Goal: Information Seeking & Learning: Learn about a topic

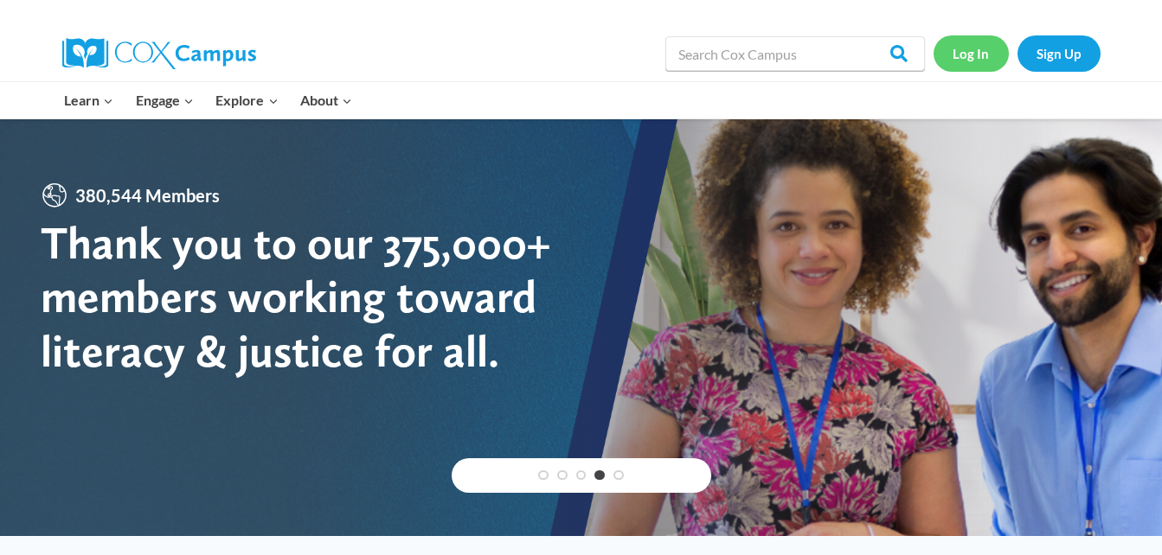
click at [976, 55] on link "Log In" at bounding box center [970, 52] width 75 height 35
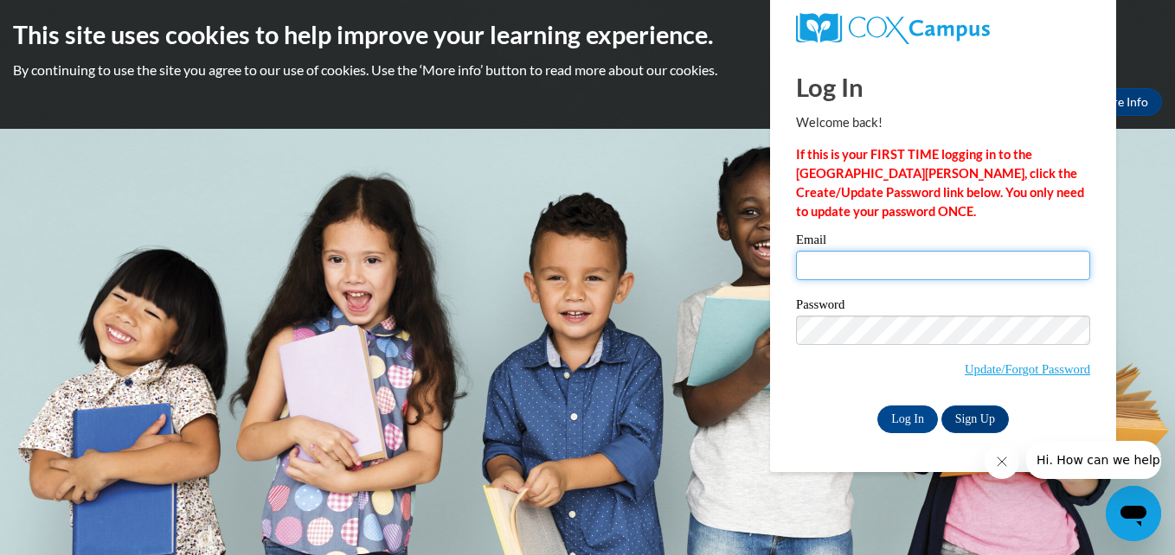
click at [877, 255] on input "Email" at bounding box center [943, 265] width 294 height 29
type input "alexamart111306@gmail.com"
click at [859, 311] on label "Password" at bounding box center [943, 306] width 294 height 17
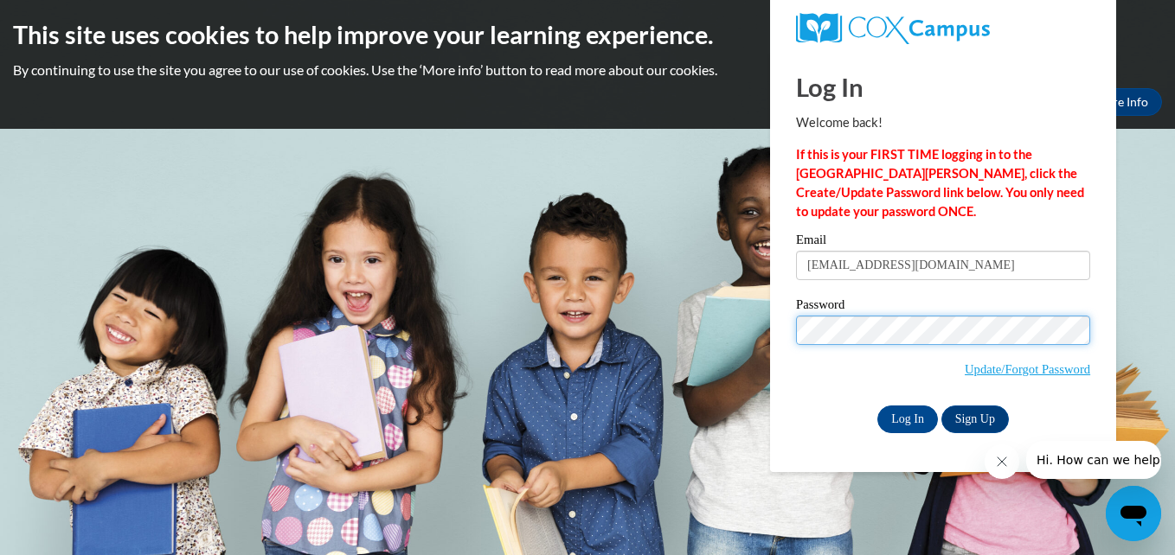
click at [877, 406] on input "Log In" at bounding box center [907, 420] width 61 height 28
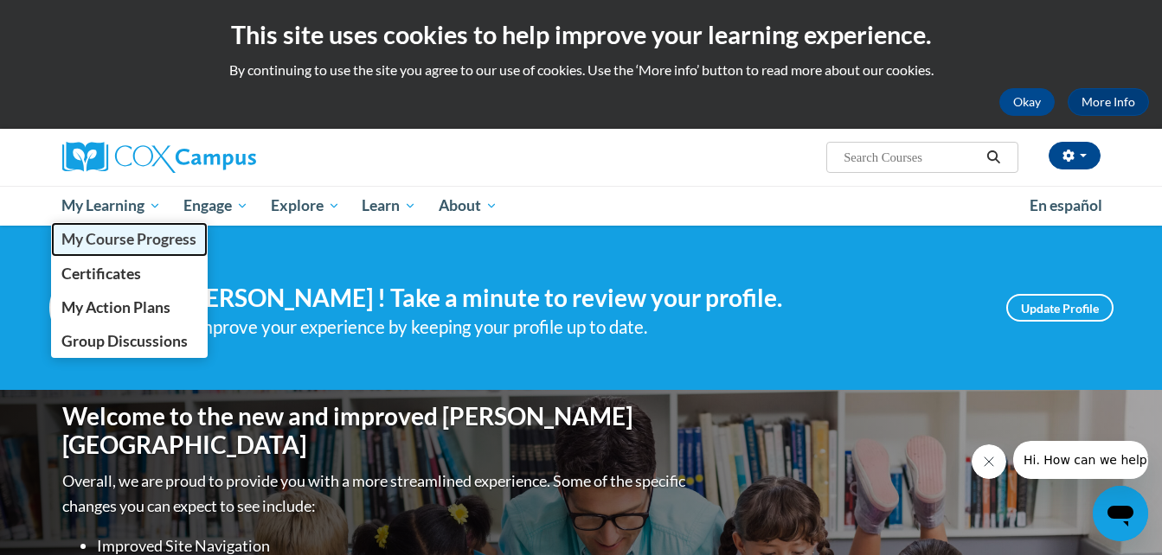
click at [123, 246] on span "My Course Progress" at bounding box center [128, 239] width 135 height 18
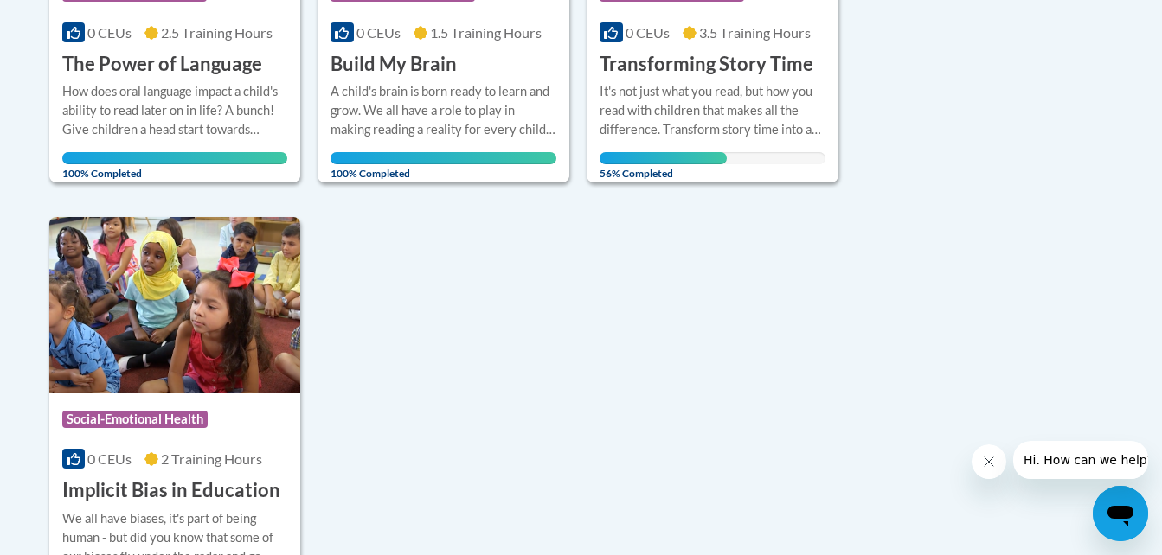
scroll to position [1619, 0]
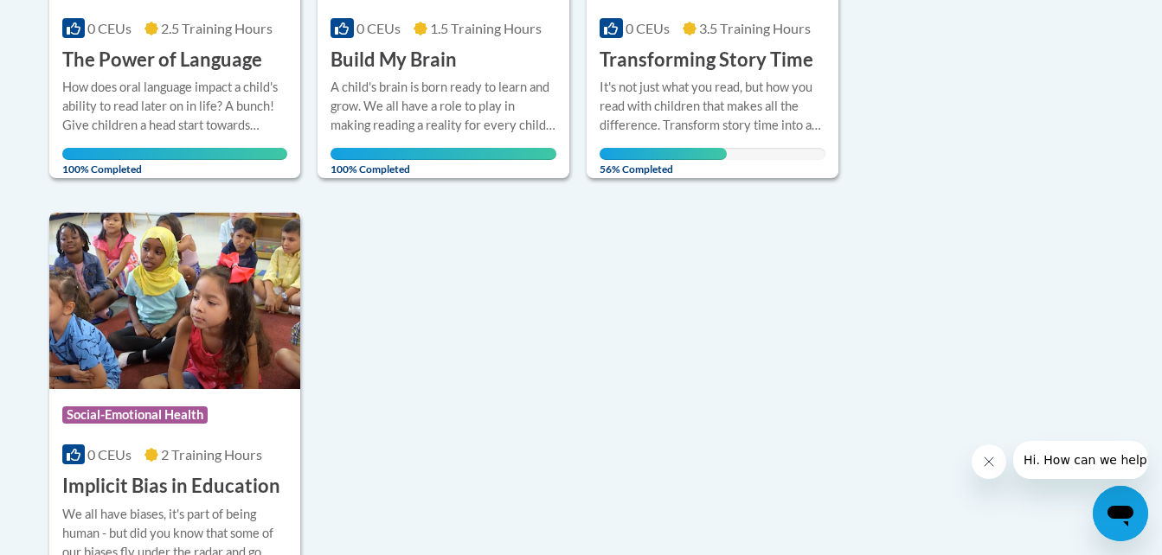
click at [124, 257] on img at bounding box center [175, 301] width 252 height 176
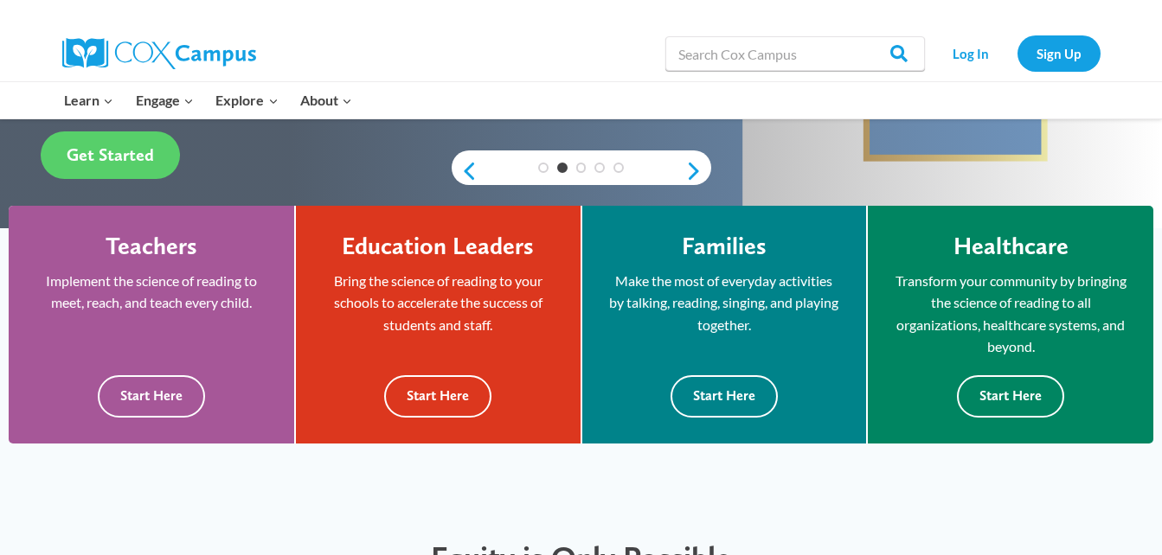
scroll to position [407, 0]
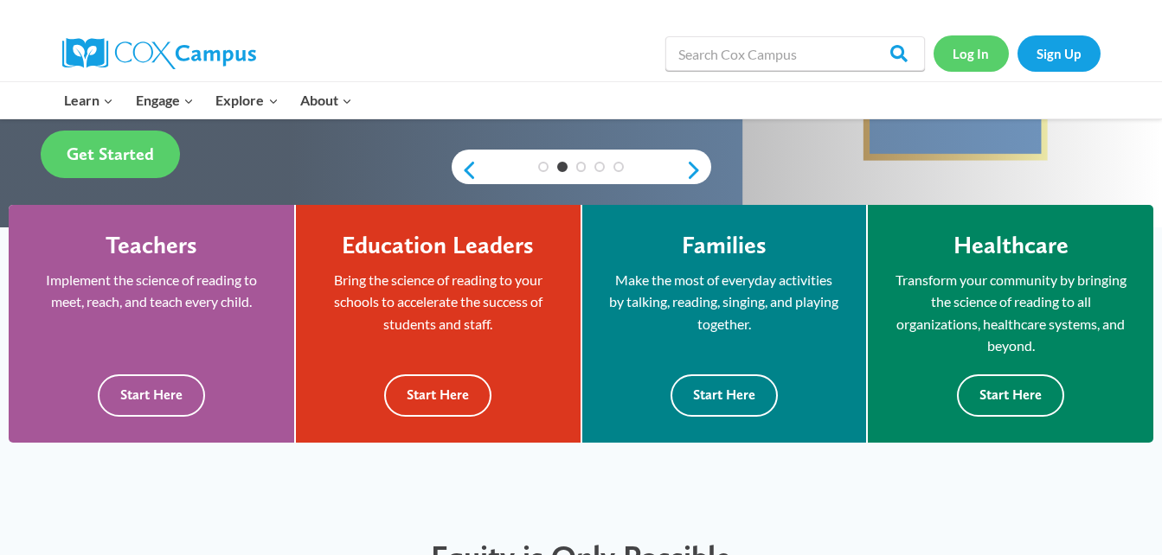
click at [967, 59] on link "Log In" at bounding box center [970, 52] width 75 height 35
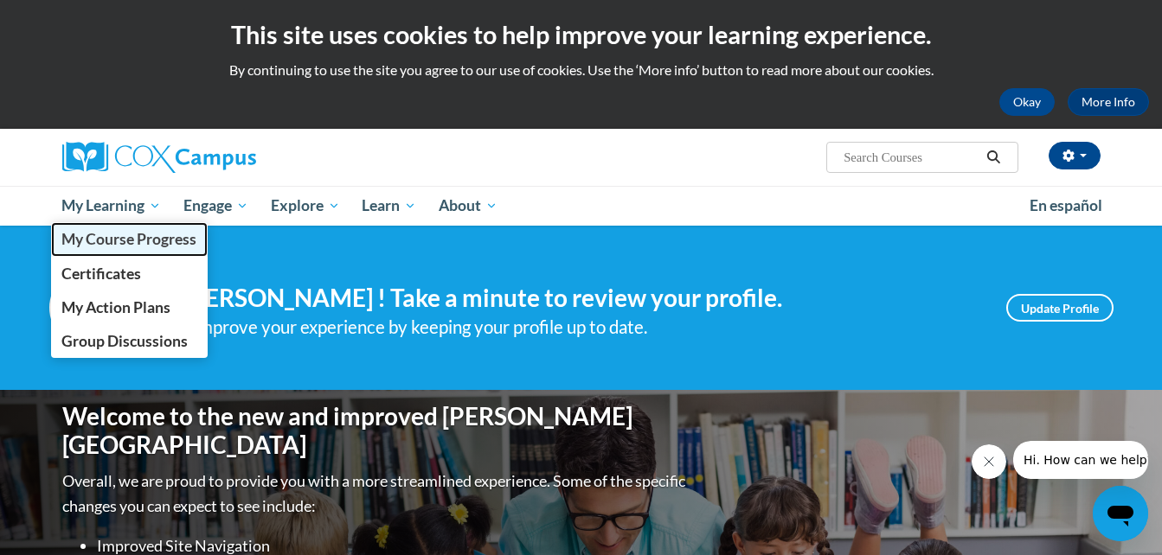
click at [120, 254] on link "My Course Progress" at bounding box center [129, 239] width 157 height 34
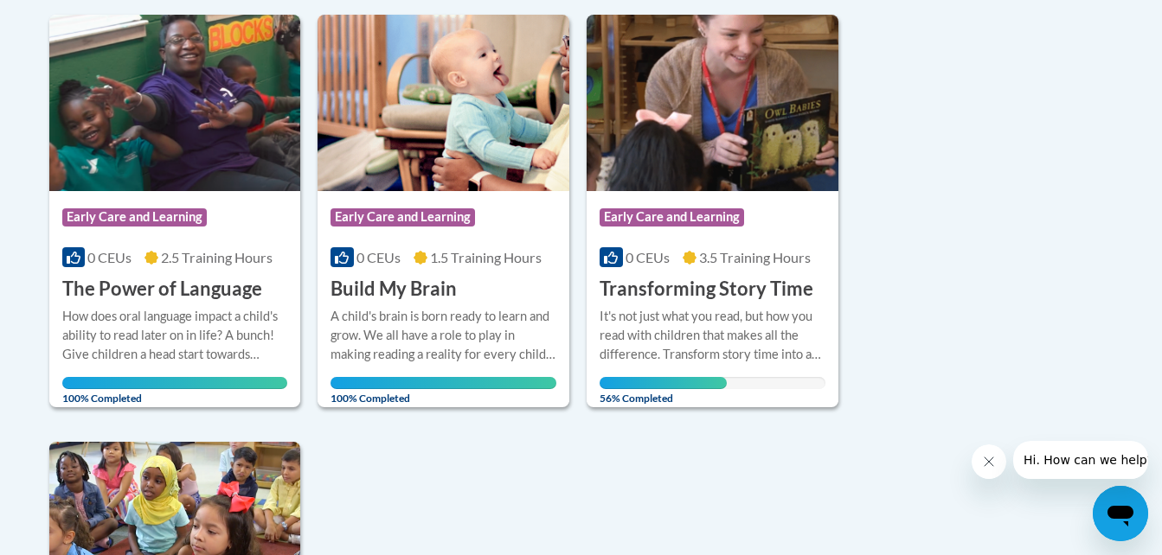
scroll to position [1396, 0]
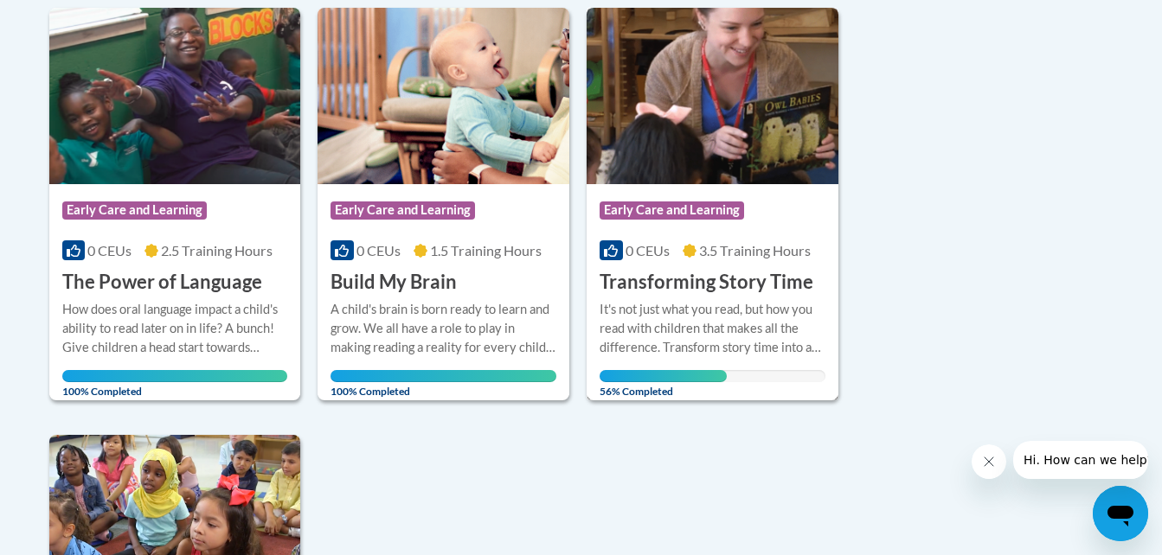
click at [709, 269] on h3 "Transforming Story Time" at bounding box center [707, 282] width 214 height 27
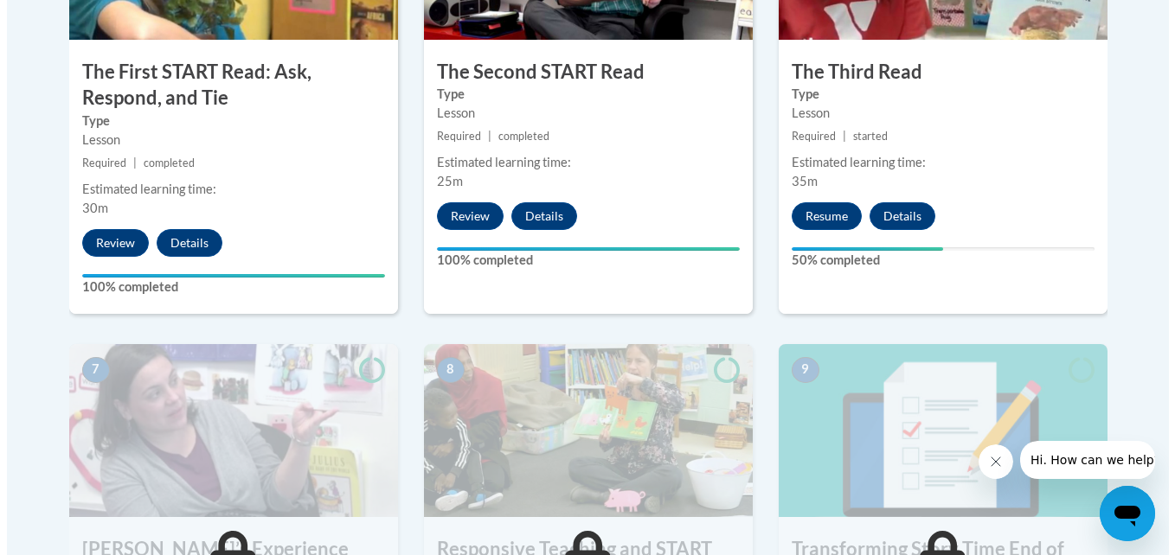
scroll to position [1193, 0]
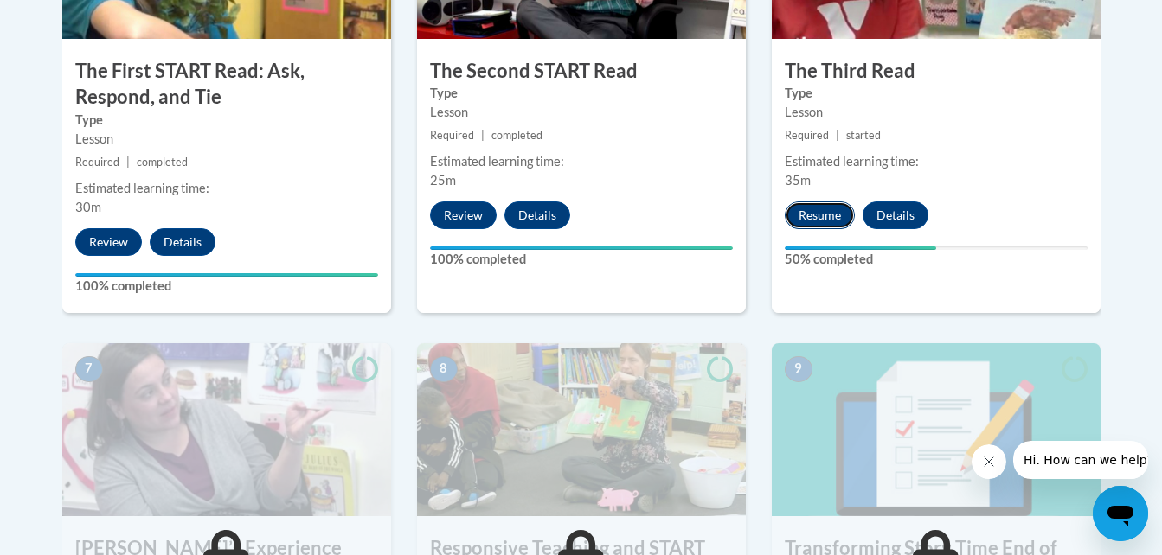
click at [821, 218] on button "Resume" at bounding box center [820, 216] width 70 height 28
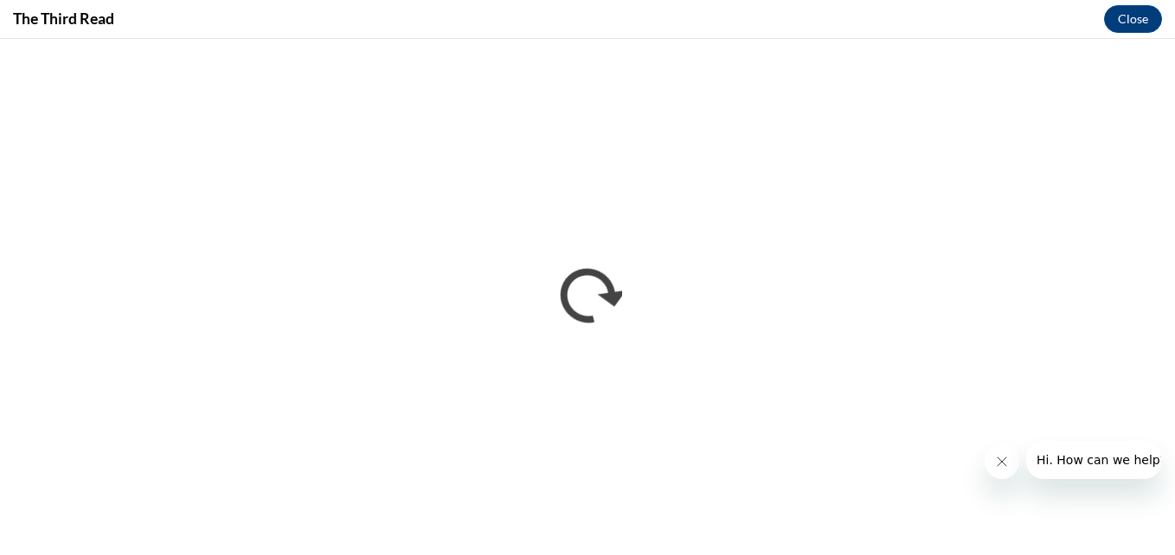
scroll to position [0, 0]
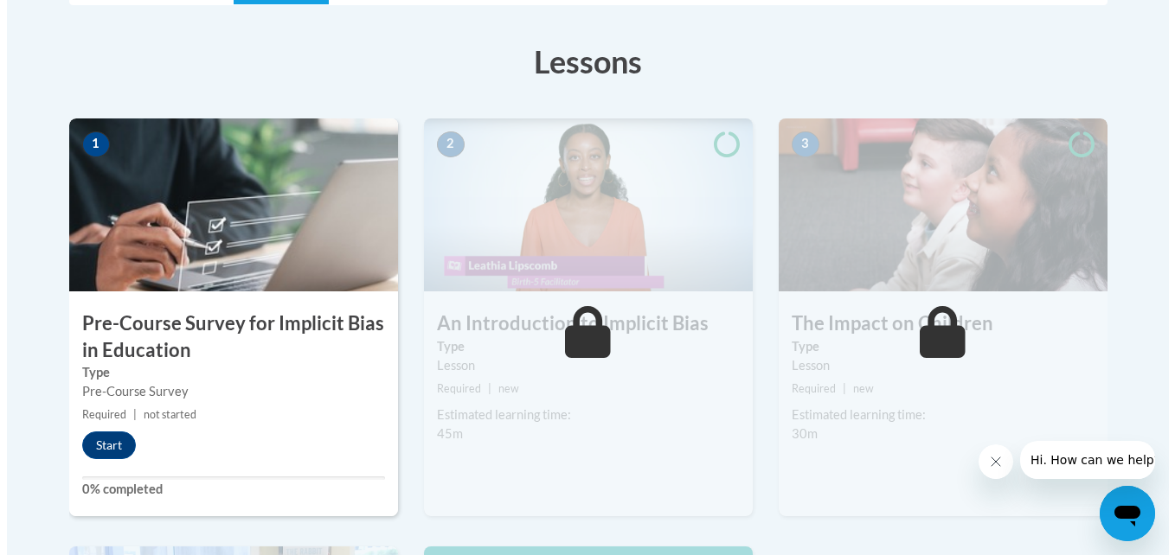
scroll to position [539, 0]
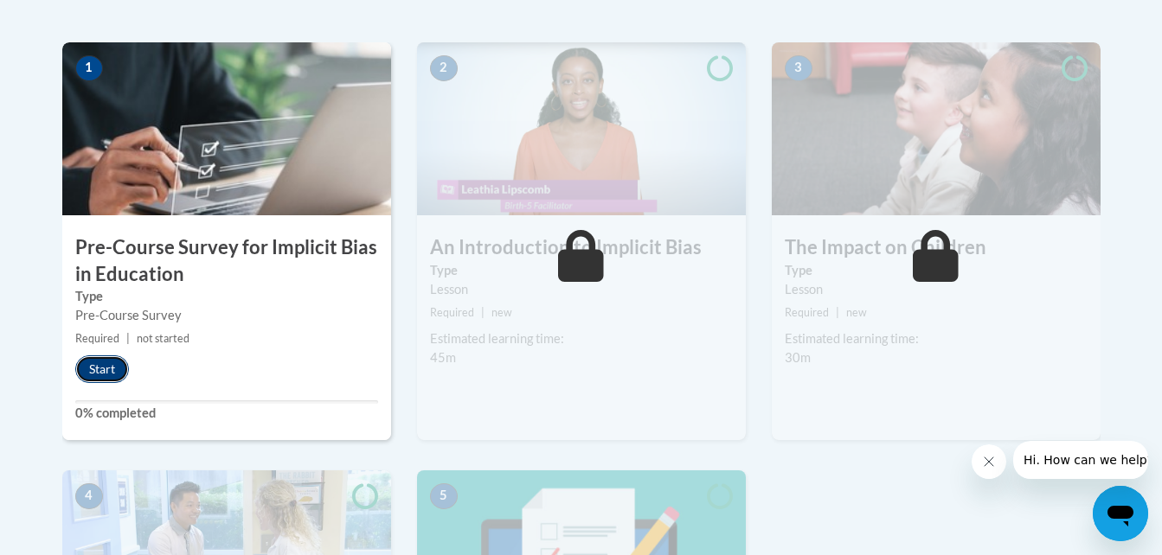
click at [92, 365] on button "Start" at bounding box center [102, 370] width 54 height 28
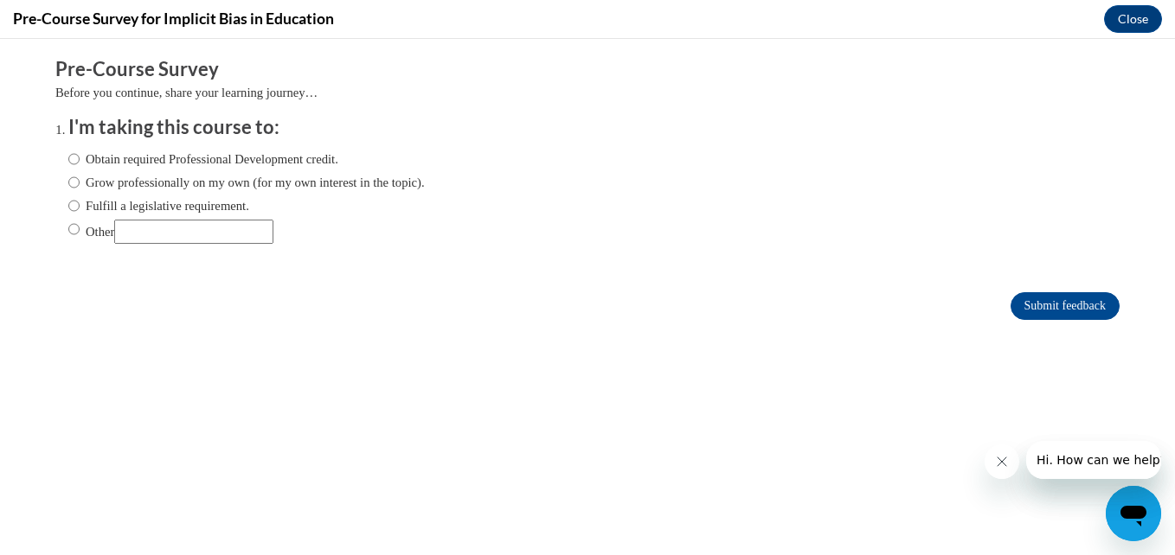
scroll to position [0, 0]
click at [68, 157] on input "Obtain required Professional Development credit." at bounding box center [73, 159] width 11 height 19
radio input "true"
click at [1023, 305] on input "Submit feedback" at bounding box center [1064, 306] width 109 height 28
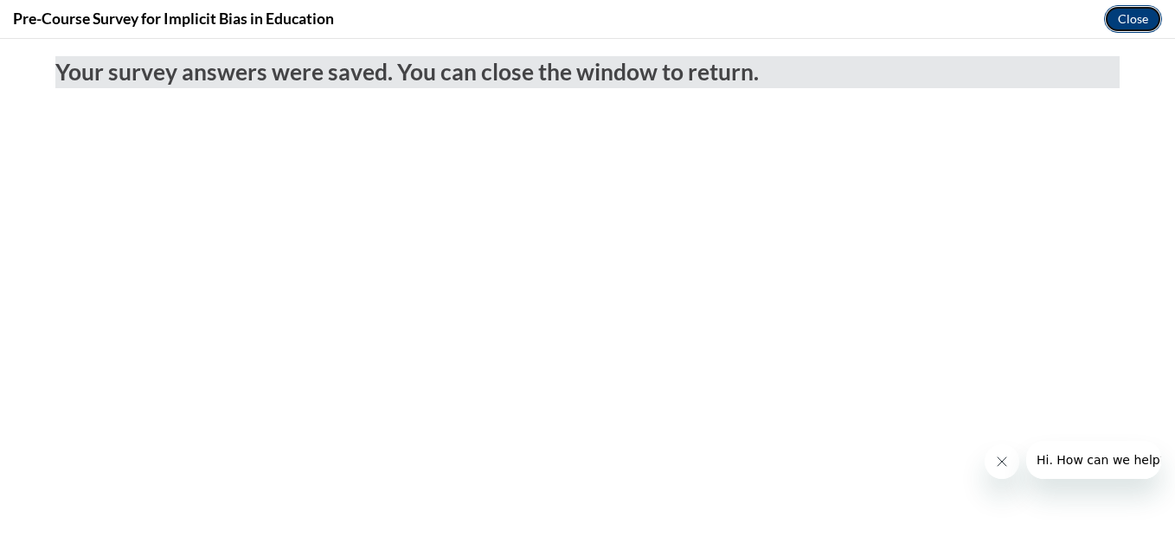
click at [1140, 22] on button "Close" at bounding box center [1133, 19] width 58 height 28
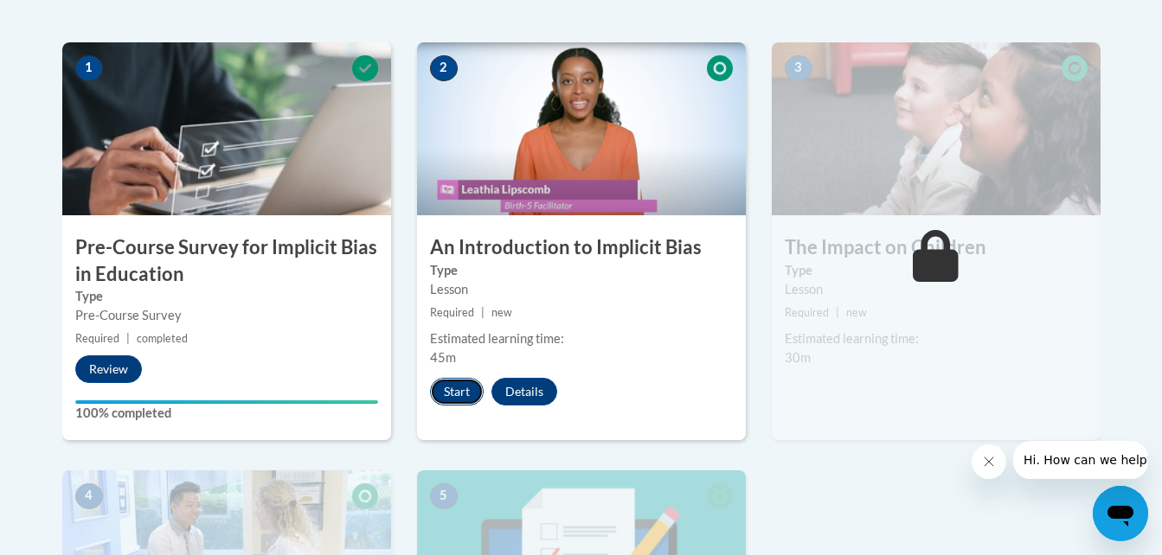
click at [459, 387] on button "Start" at bounding box center [457, 392] width 54 height 28
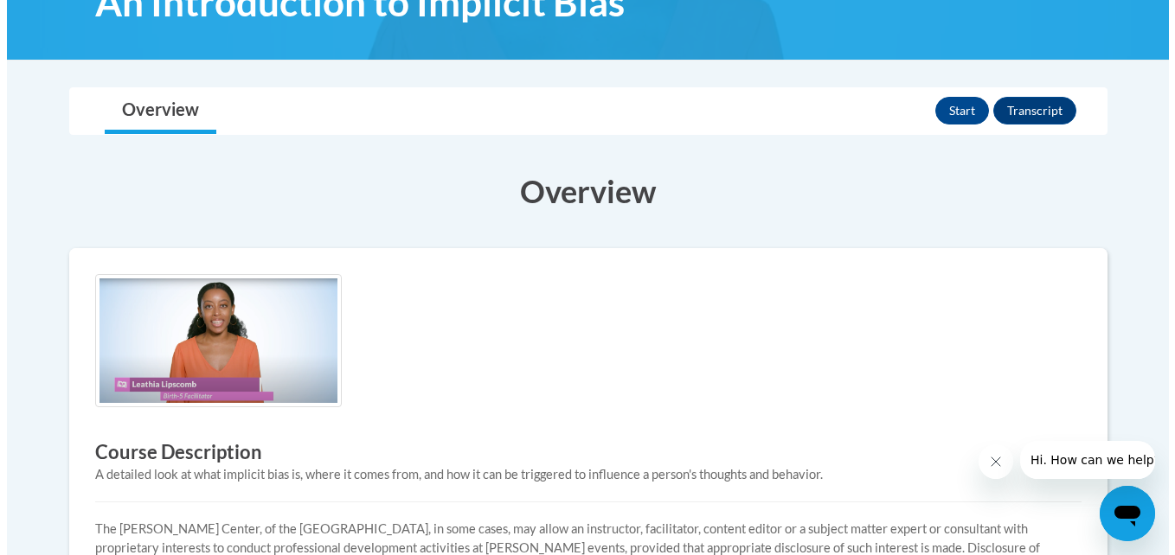
scroll to position [298, 0]
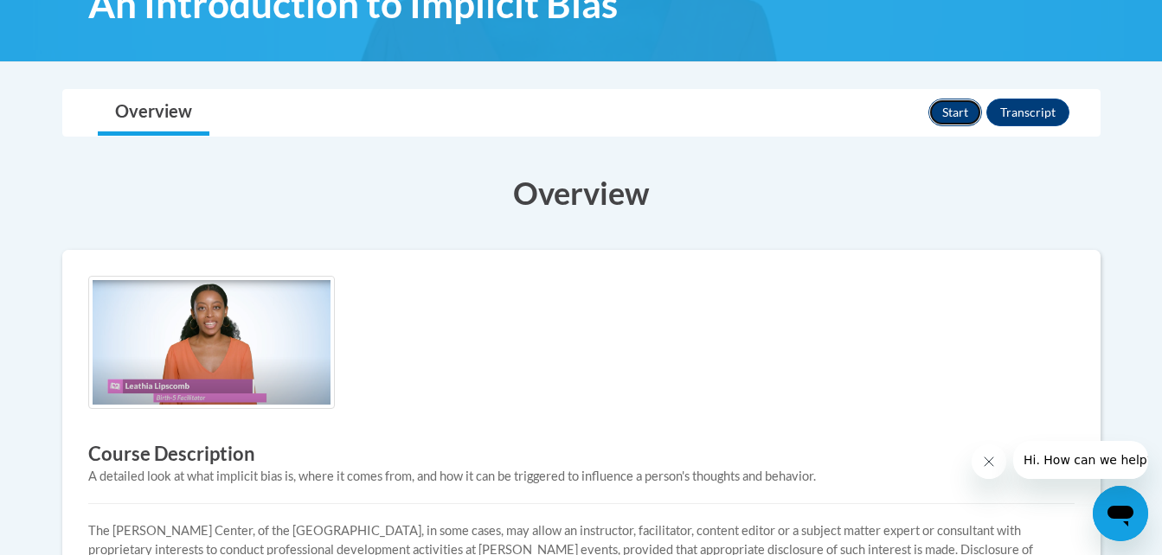
click at [958, 112] on button "Start" at bounding box center [955, 113] width 54 height 28
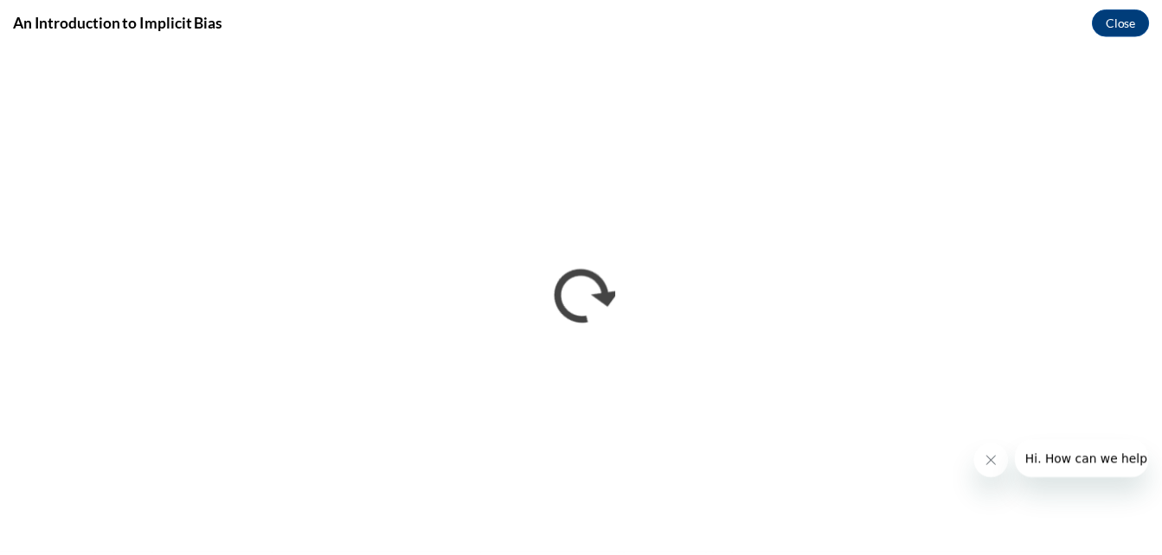
scroll to position [0, 0]
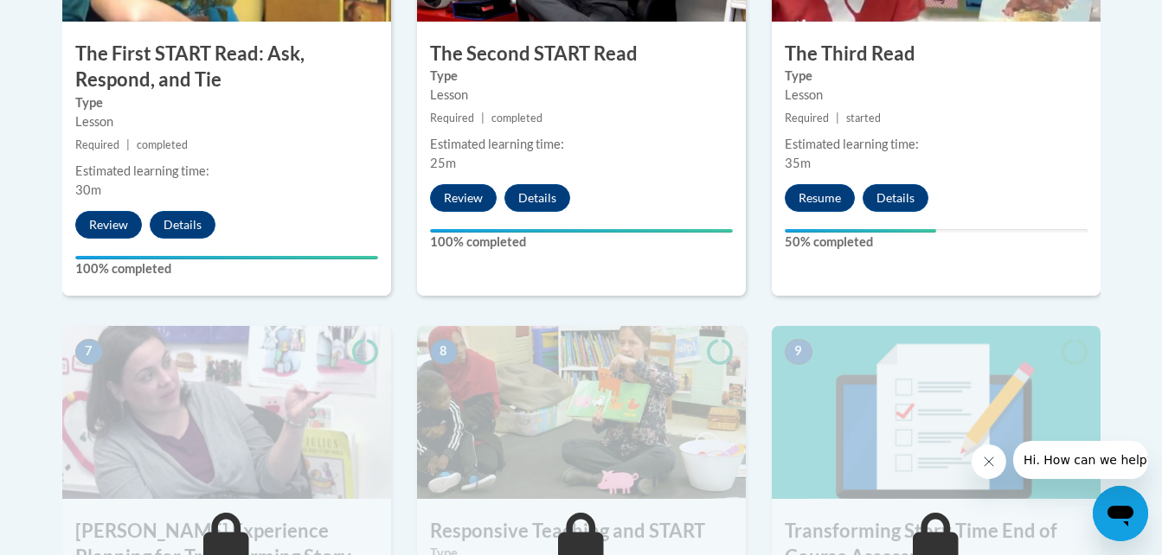
scroll to position [1210, 0]
click at [802, 202] on button "Resume" at bounding box center [820, 198] width 70 height 28
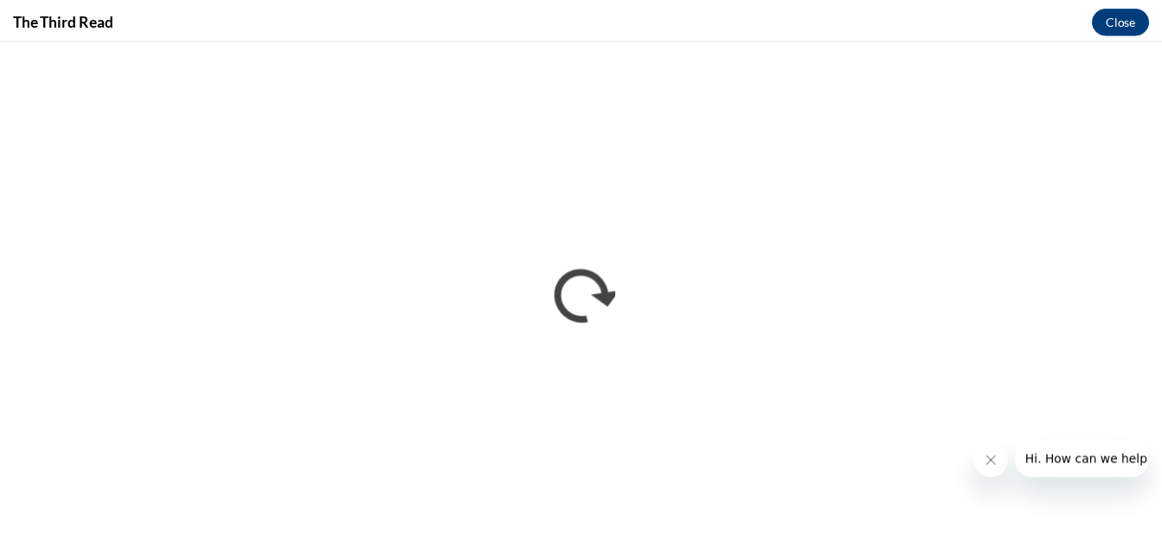
scroll to position [0, 0]
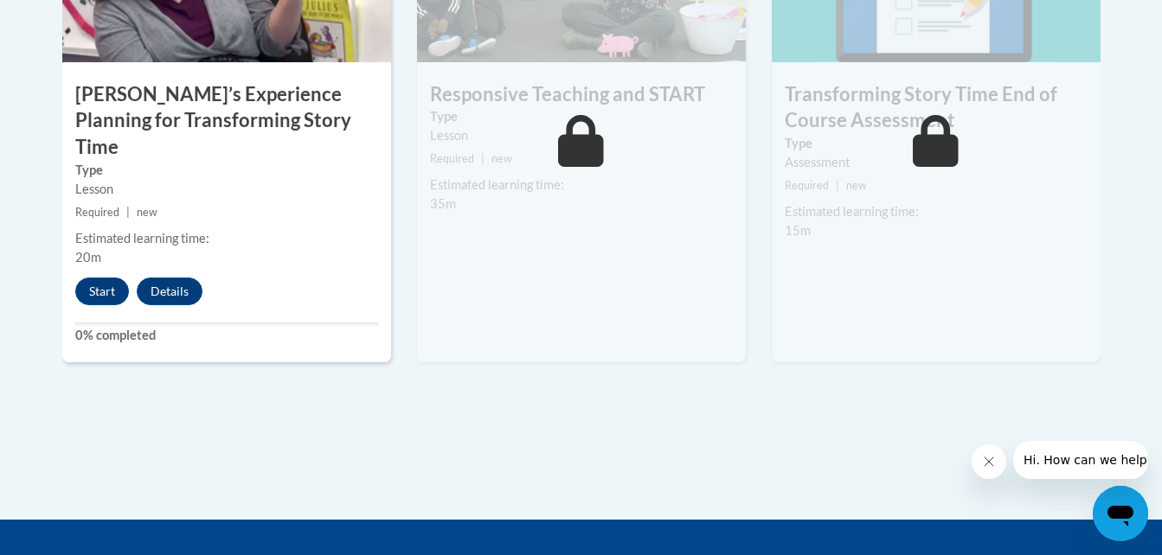
scroll to position [1648, 0]
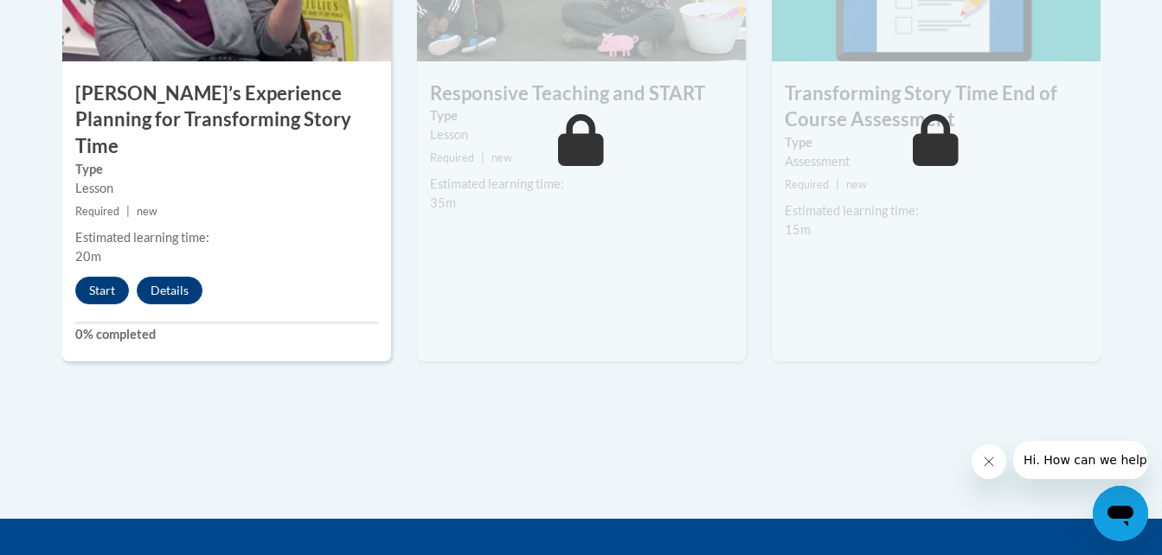
click at [103, 282] on div "7 Sarah’s Experience Planning for Transforming Story Time Type Lesson Required …" at bounding box center [226, 125] width 329 height 474
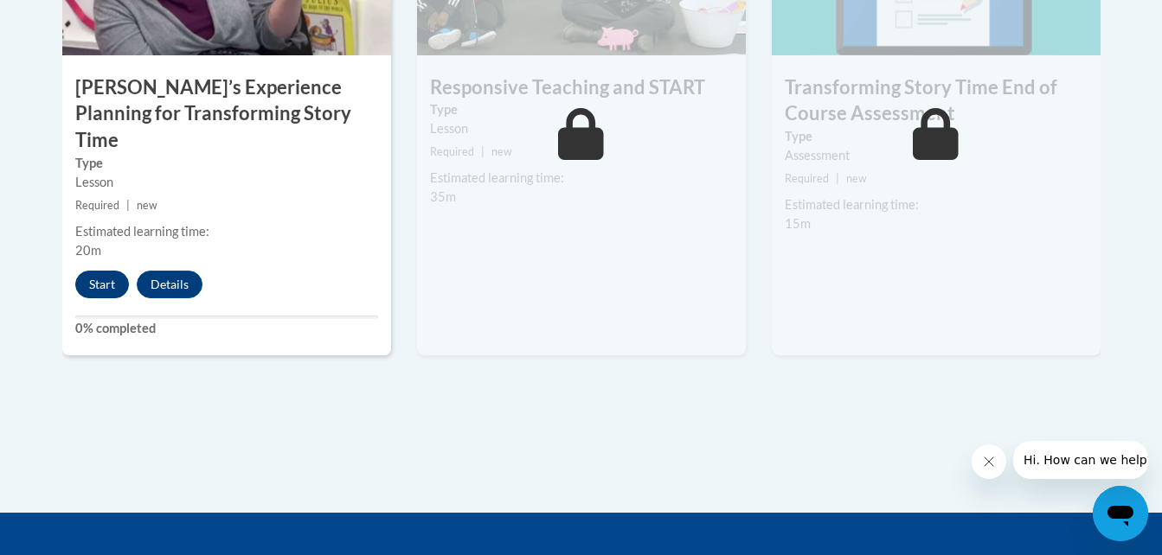
scroll to position [1650, 0]
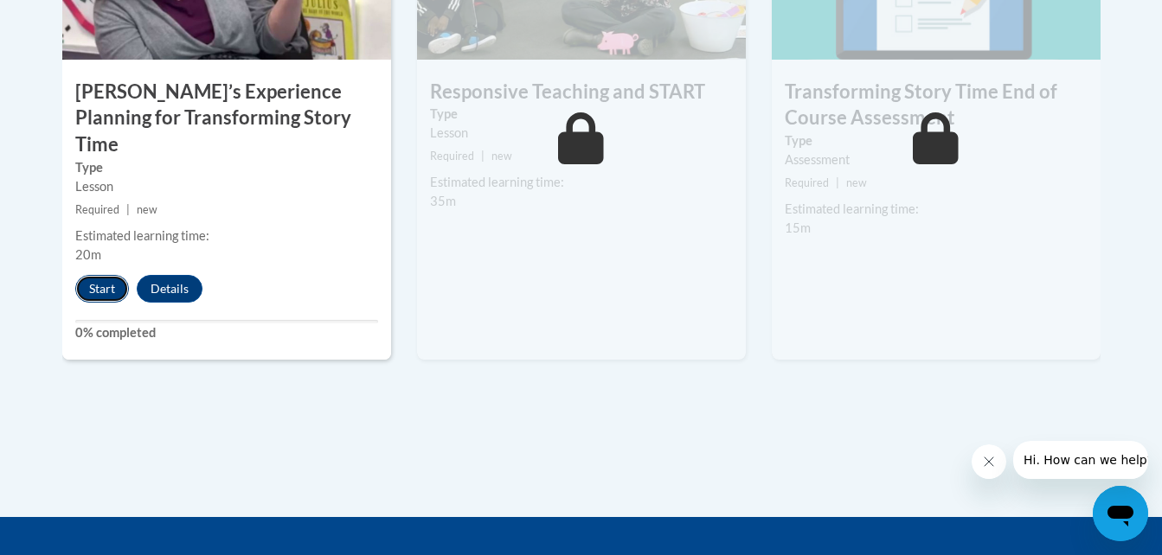
click at [98, 275] on button "Start" at bounding box center [102, 289] width 54 height 28
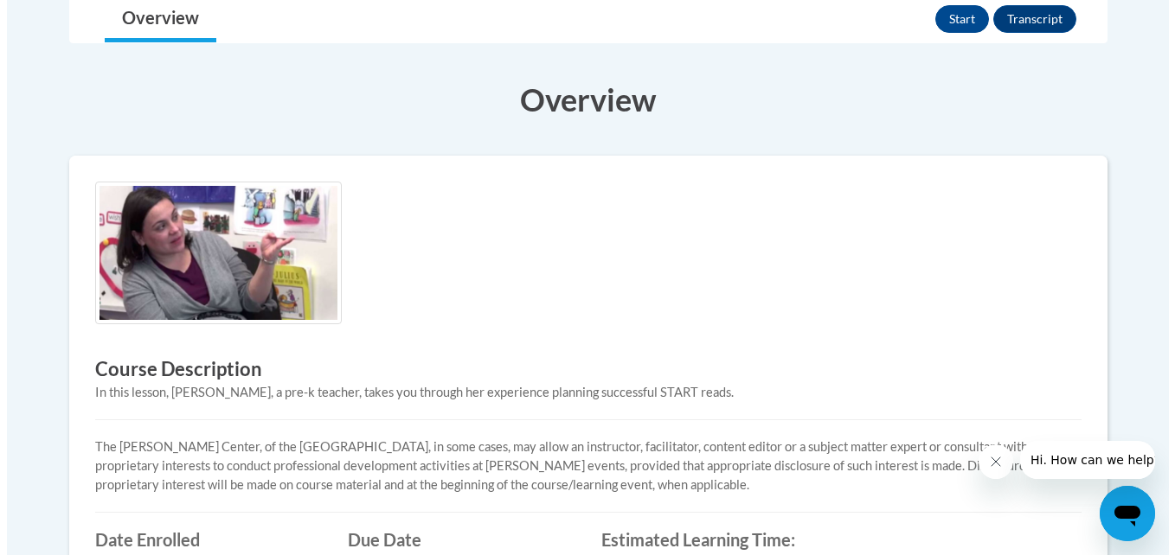
scroll to position [450, 0]
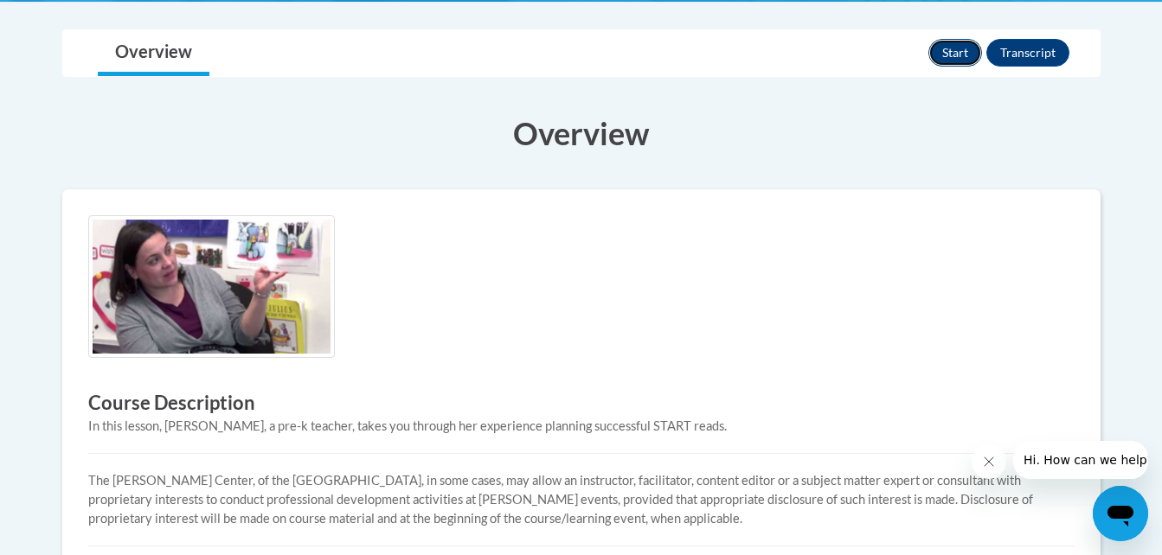
click at [965, 39] on button "Start" at bounding box center [955, 53] width 54 height 28
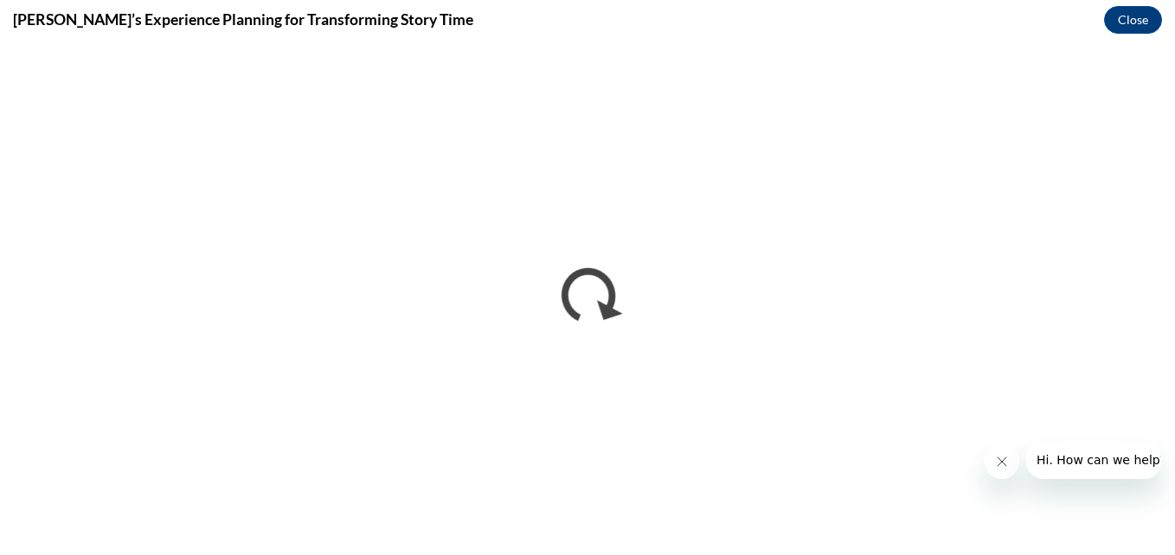
scroll to position [0, 0]
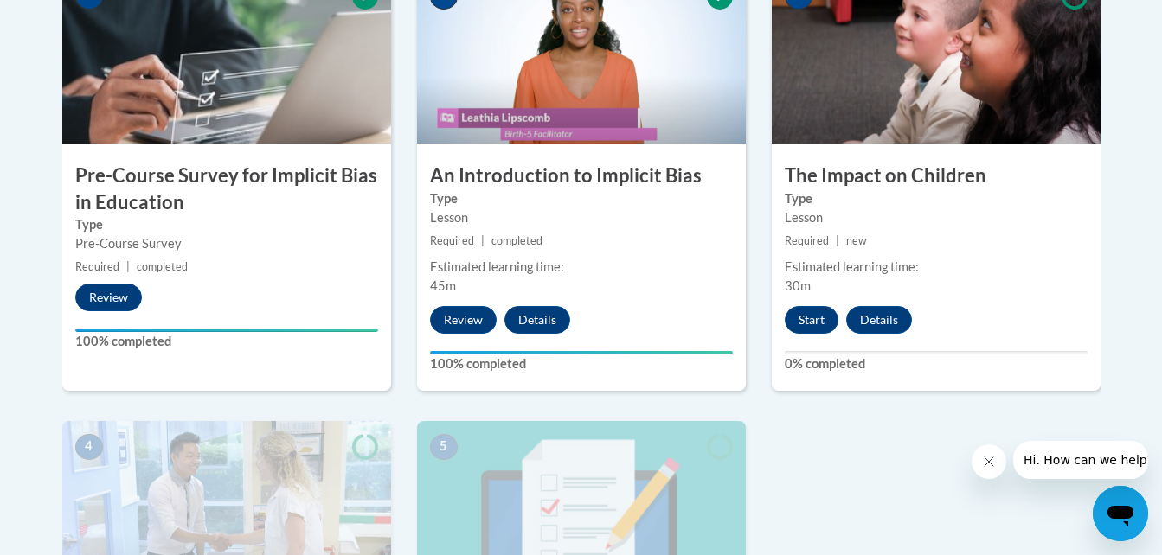
scroll to position [612, 0]
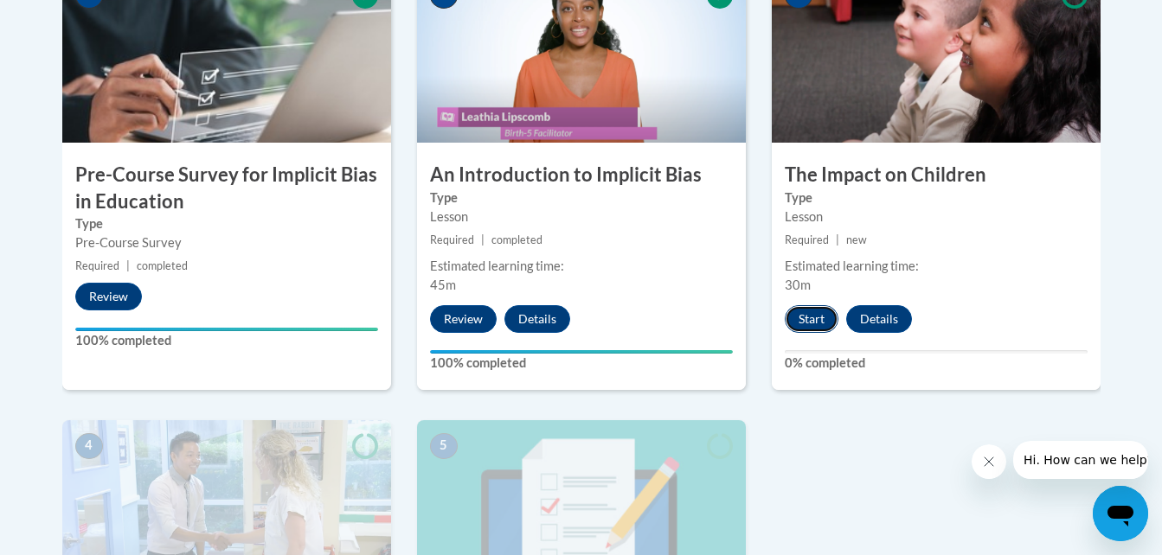
click at [814, 324] on button "Start" at bounding box center [812, 319] width 54 height 28
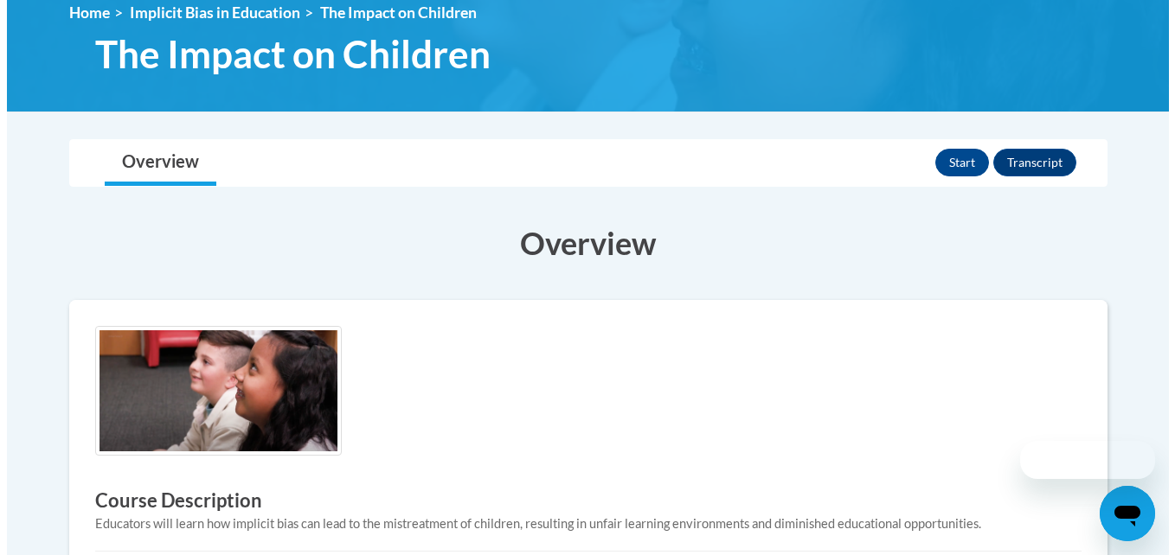
scroll to position [250, 0]
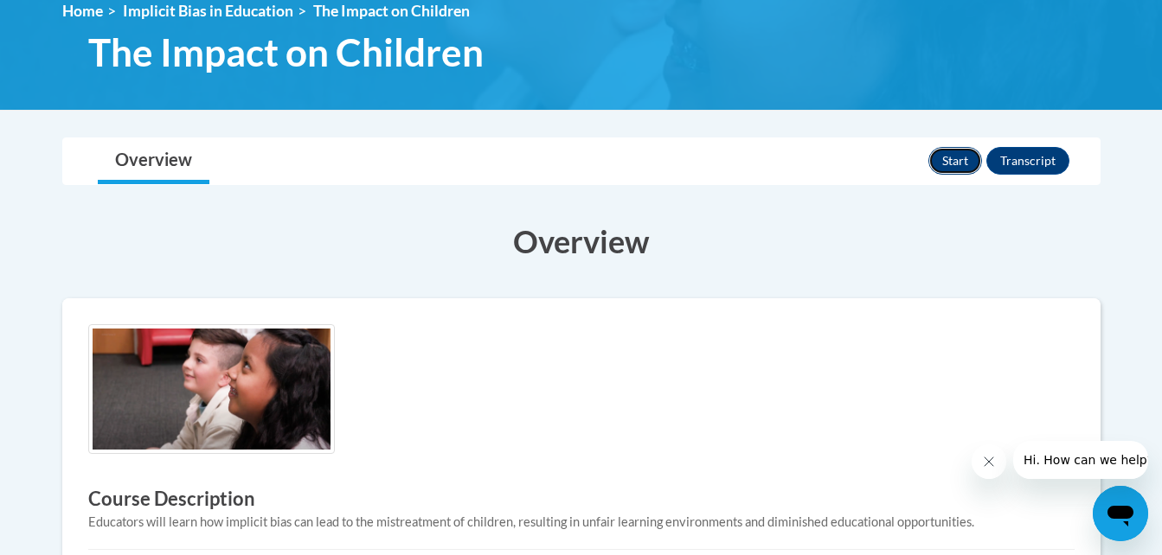
click at [948, 160] on button "Start" at bounding box center [955, 161] width 54 height 28
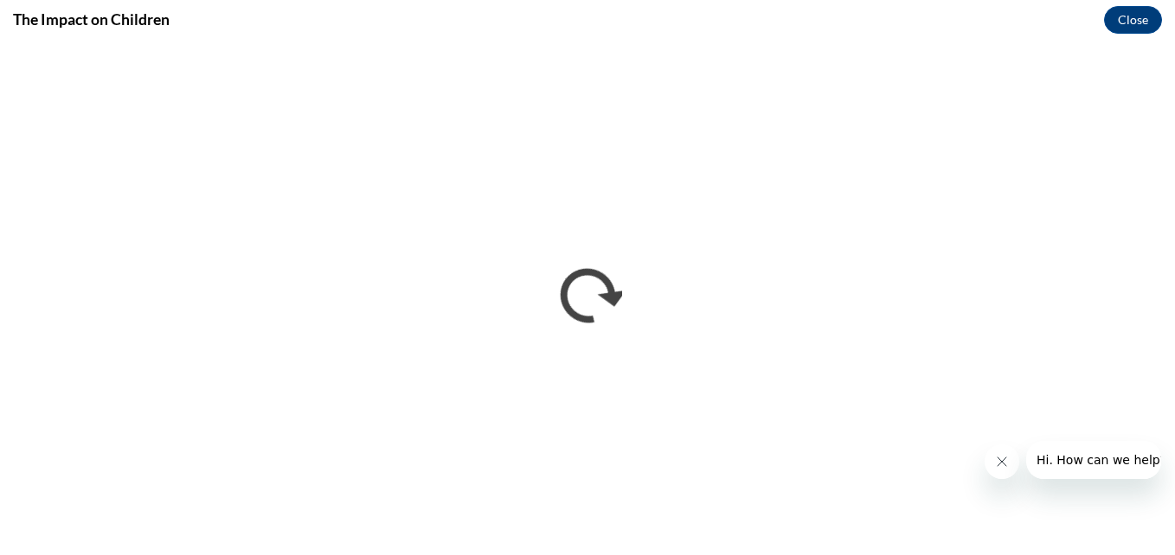
scroll to position [0, 0]
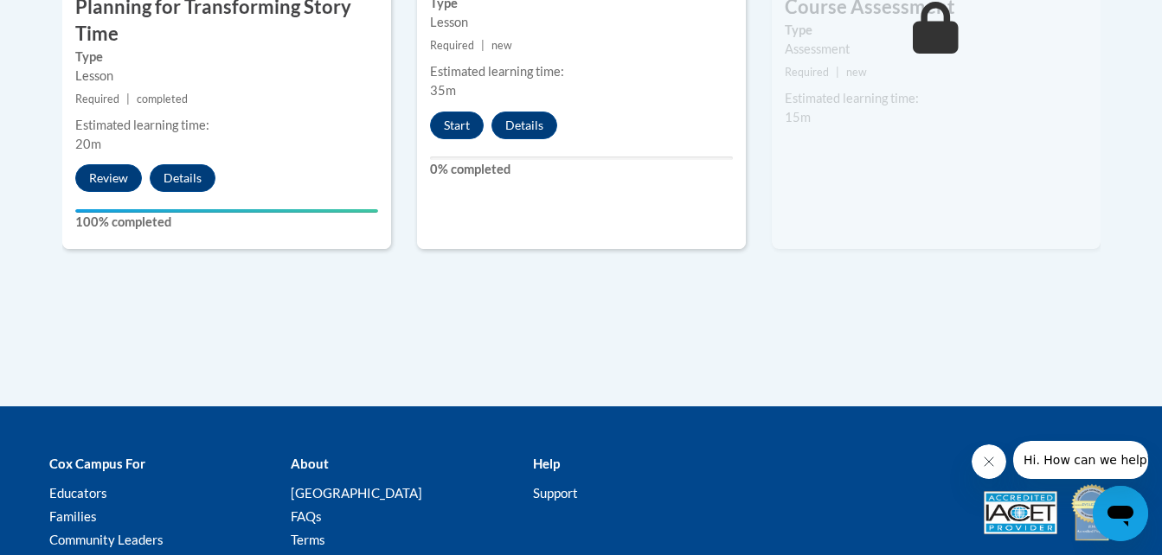
scroll to position [1767, 0]
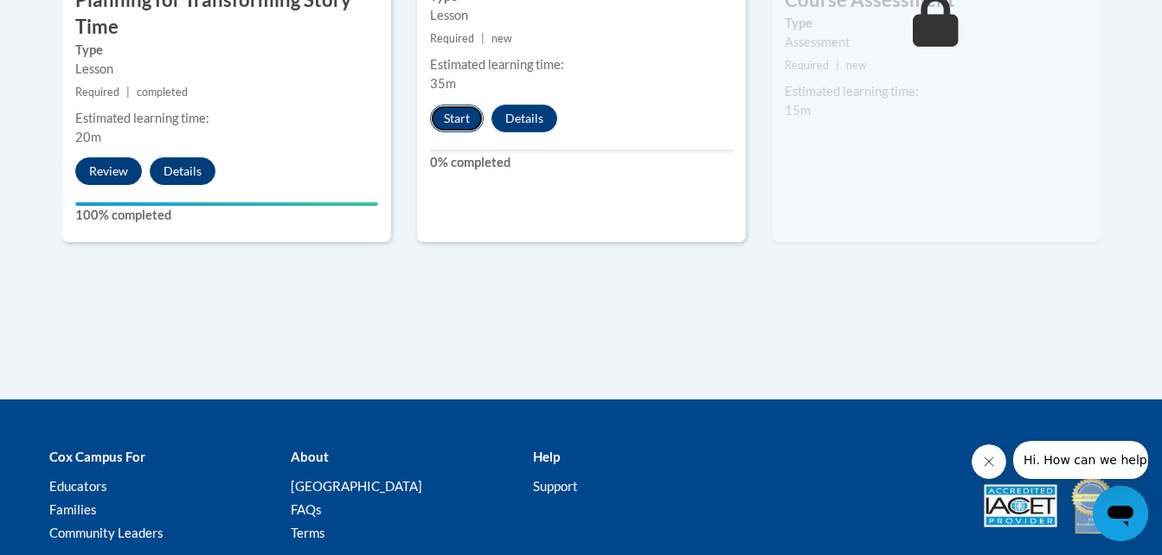
click at [446, 113] on button "Start" at bounding box center [457, 119] width 54 height 28
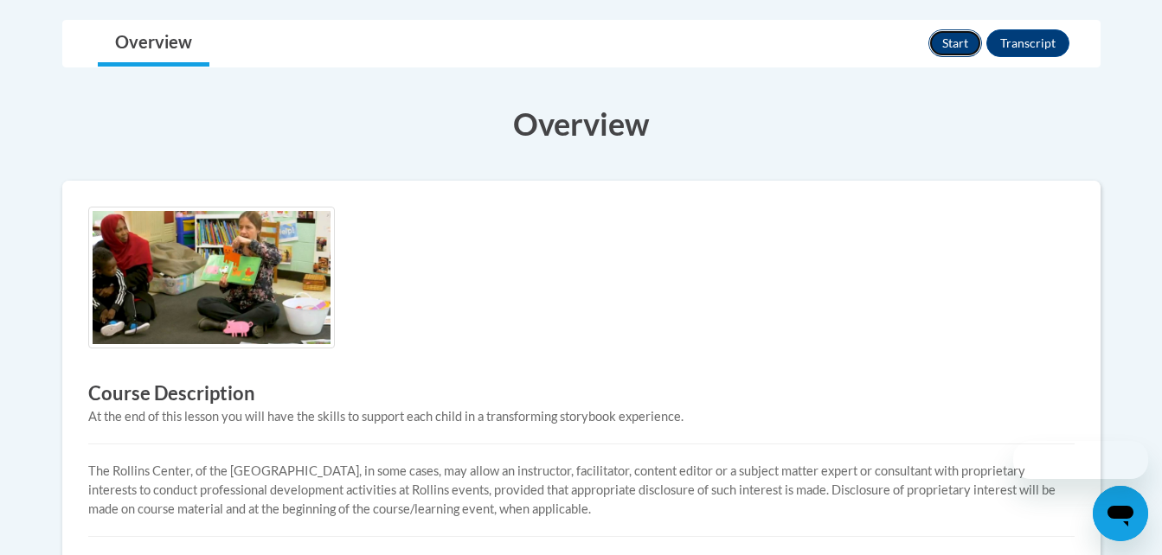
click at [952, 38] on button "Start" at bounding box center [955, 43] width 54 height 28
